Goal: Check status: Check status

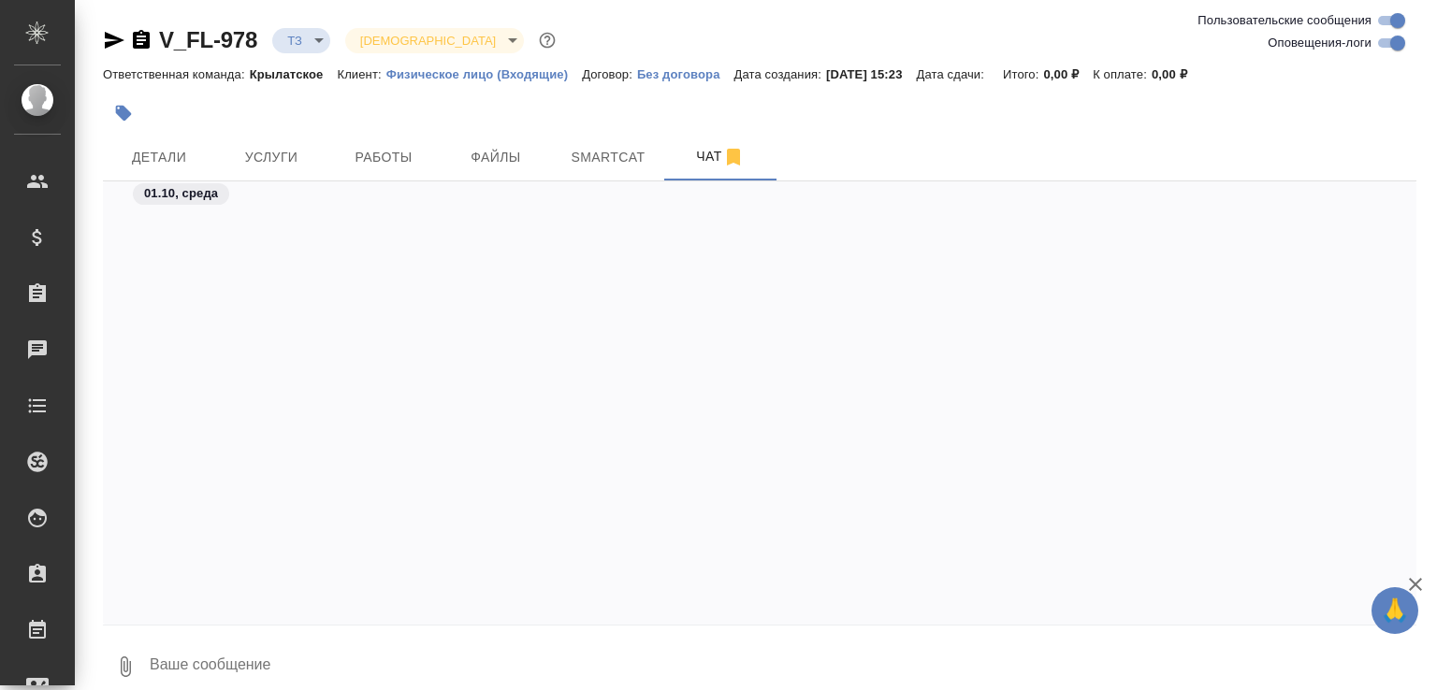
scroll to position [1267, 0]
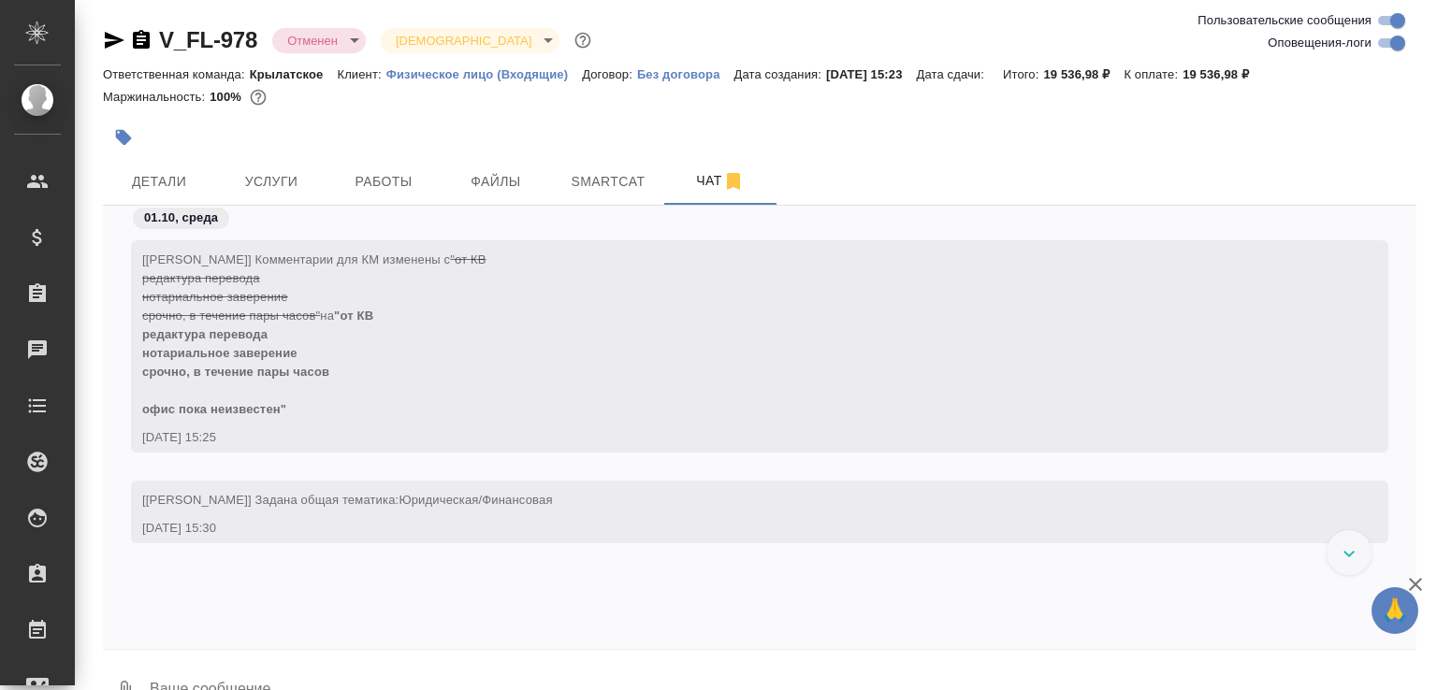
scroll to position [2524, 0]
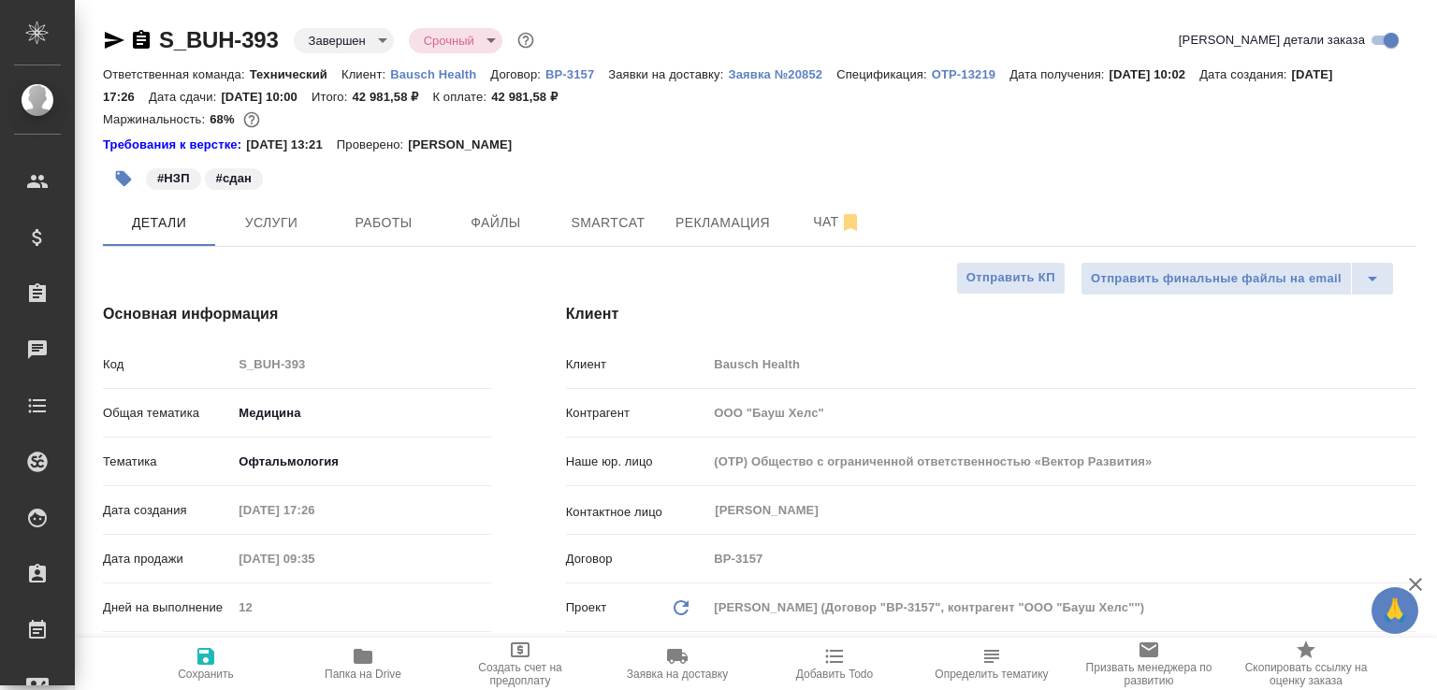
select select "RU"
